Goal: Task Accomplishment & Management: Manage account settings

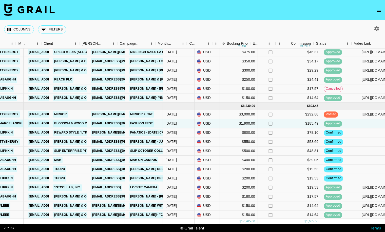
scroll to position [61, 129]
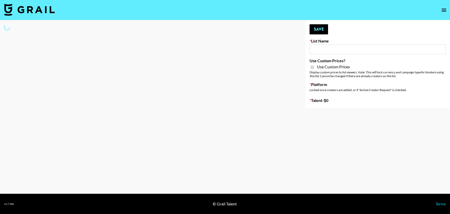
type input "Evry Jewels"
checkbox input "true"
select select "Brand"
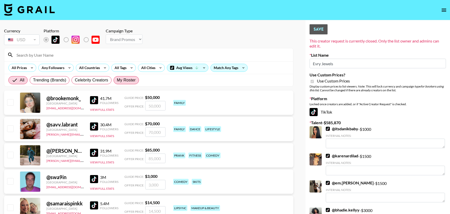
click at [127, 79] on span "My Roster" at bounding box center [126, 80] width 19 height 6
click at [117, 80] on input "My Roster" at bounding box center [117, 80] width 0 height 0
radio input "true"
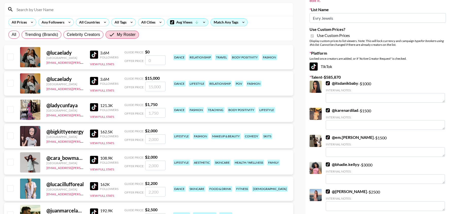
scroll to position [47, 0]
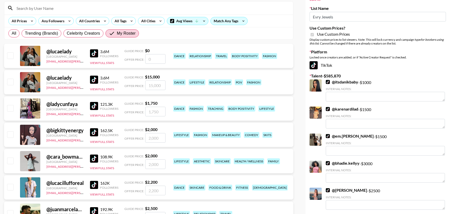
click at [11, 161] on input "checkbox" at bounding box center [10, 161] width 6 height 6
checkbox input "true"
type input "2000"
click at [11, 136] on input "checkbox" at bounding box center [10, 135] width 6 height 6
checkbox input "true"
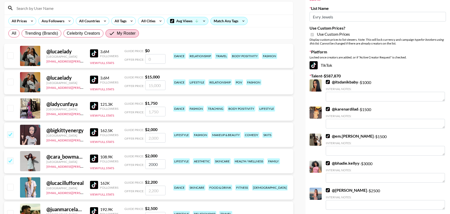
type input "2000"
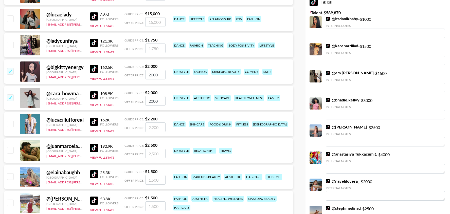
click at [12, 177] on input "checkbox" at bounding box center [10, 177] width 6 height 6
checkbox input "true"
type input "1500"
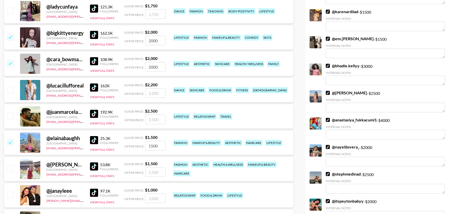
click at [12, 172] on div at bounding box center [10, 169] width 8 height 9
click at [10, 168] on input "checkbox" at bounding box center [10, 169] width 6 height 6
checkbox input "true"
type input "1500"
click at [9, 116] on input "checkbox" at bounding box center [10, 116] width 6 height 6
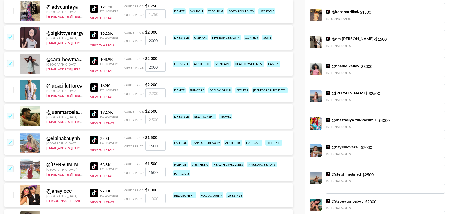
checkbox input "true"
type input "2500"
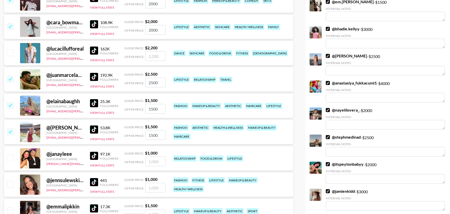
scroll to position [182, 0]
click at [8, 156] on input "checkbox" at bounding box center [10, 158] width 6 height 6
checkbox input "true"
type input "1000"
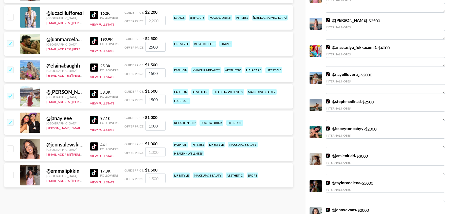
scroll to position [217, 0]
click at [12, 173] on input "checkbox" at bounding box center [10, 175] width 6 height 6
checkbox input "true"
type input "1500"
